Goal: Task Accomplishment & Management: Use online tool/utility

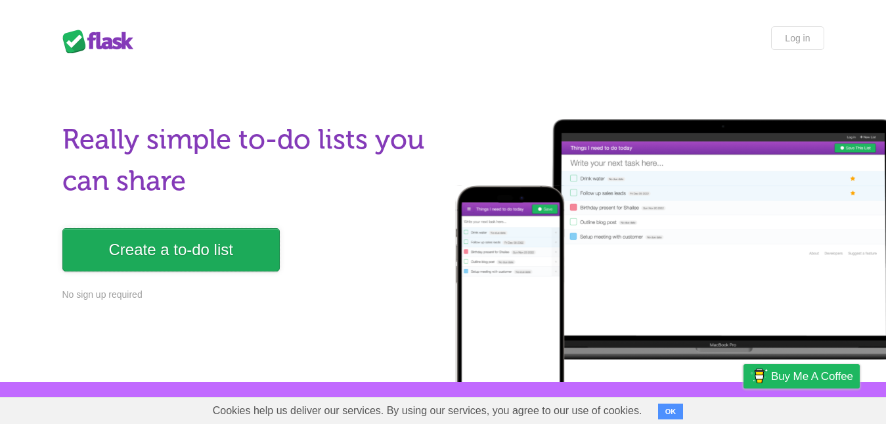
click at [214, 244] on link "Create a to-do list" at bounding box center [170, 249] width 217 height 43
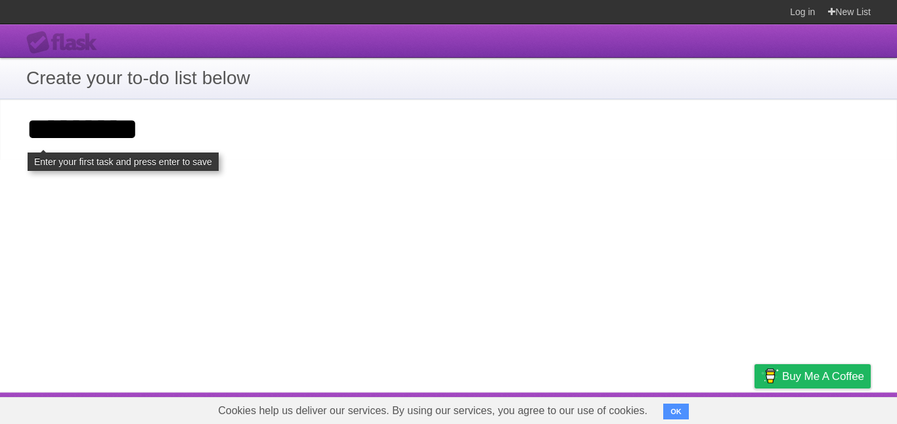
type input "*********"
click input "**********" at bounding box center [0, 0] width 0 height 0
